Goal: Find specific page/section: Find specific page/section

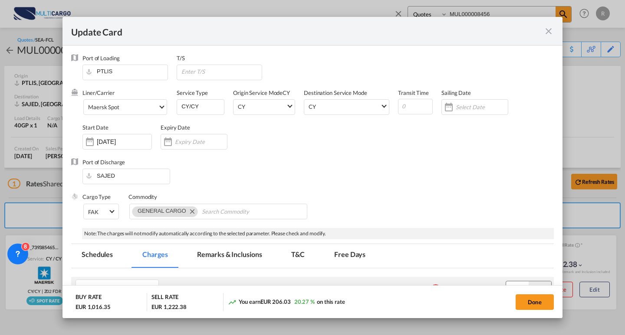
click at [547, 29] on md-icon "icon-close fg-AAA8AD m-0 pointer" at bounding box center [548, 31] width 10 height 10
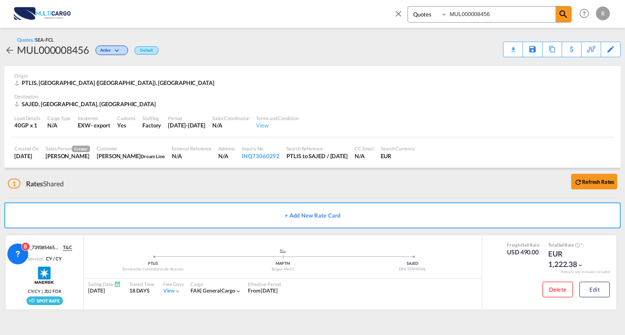
drag, startPoint x: 491, startPoint y: 13, endPoint x: 450, endPoint y: 10, distance: 41.3
click at [442, 9] on div "Quotes MUL000008456" at bounding box center [489, 14] width 164 height 16
paste input "44"
type input "MUL000008444"
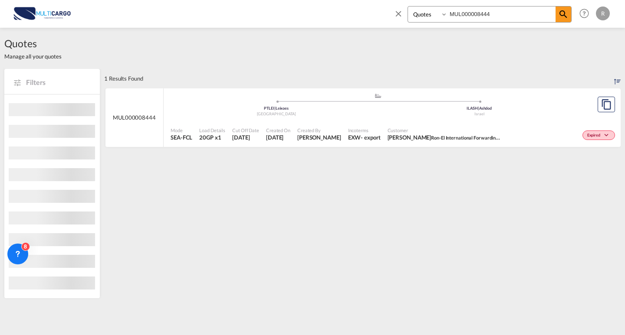
click at [576, 112] on div ".a{fill:#aaa8ad;} .a{fill:#aaa8ad;} PTLEI | Leixoes Portugal ILASH | Ashdod [GE…" at bounding box center [377, 106] width 414 height 26
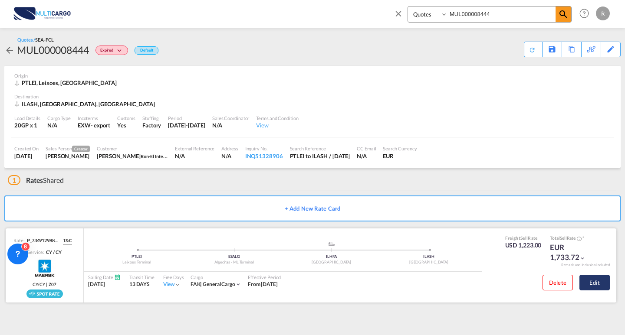
click at [590, 284] on button "Edit" at bounding box center [594, 283] width 30 height 16
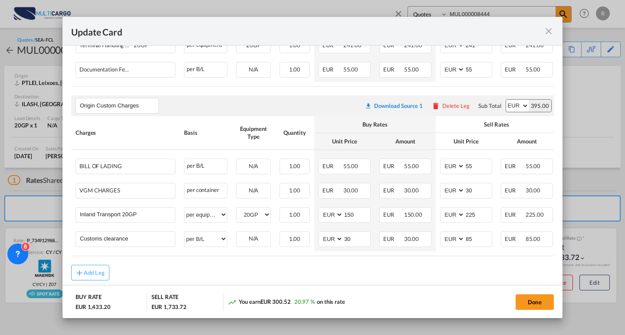
scroll to position [434, 0]
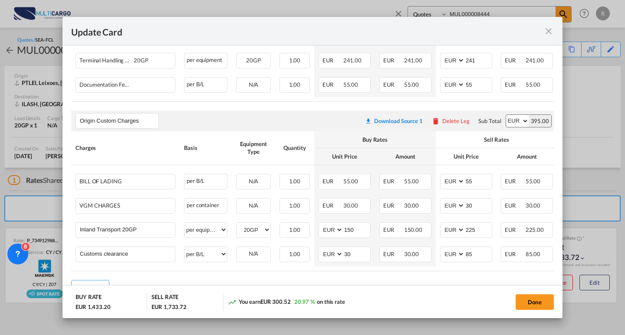
click at [548, 27] on md-icon "icon-close fg-AAA8AD m-0 pointer" at bounding box center [548, 31] width 10 height 10
